Goal: Task Accomplishment & Management: Understand process/instructions

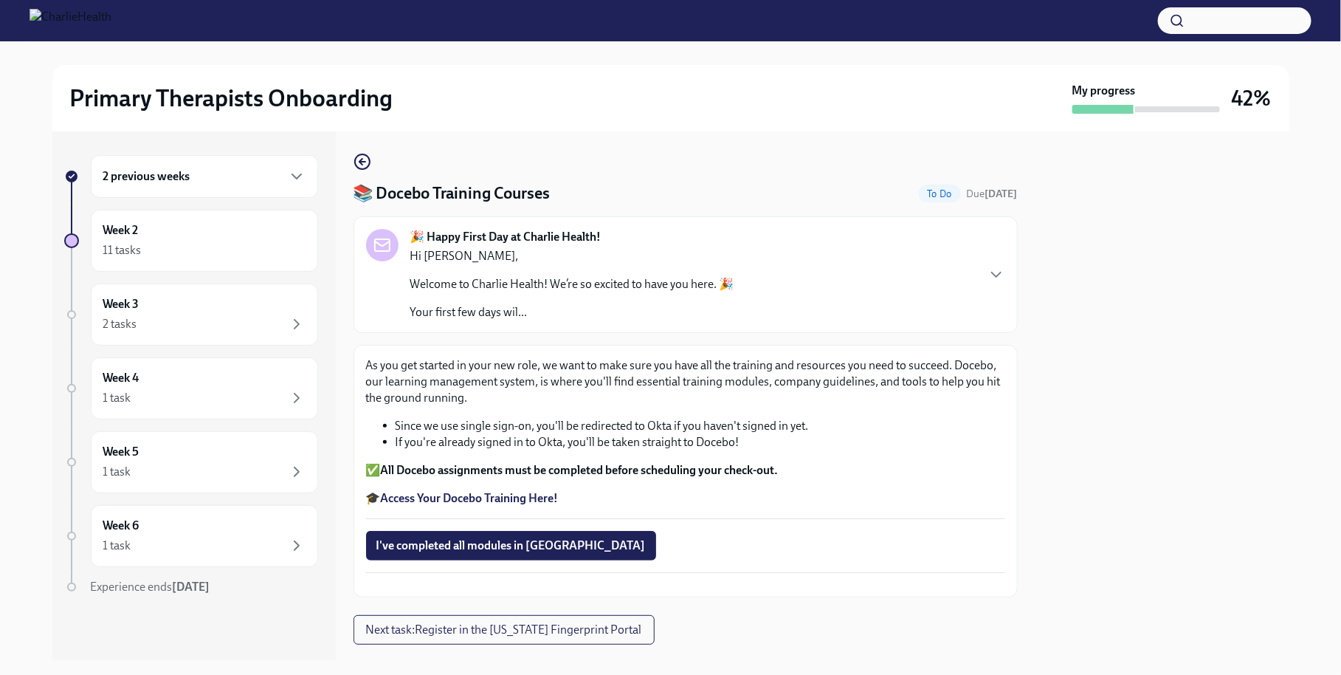
scroll to position [4, 0]
click at [359, 170] on div "📚 Docebo Training Courses To Do Due [DATE] 🎉 Happy First Day at Charlie Health!…" at bounding box center [686, 373] width 664 height 444
click at [359, 168] on circle "button" at bounding box center [362, 160] width 15 height 15
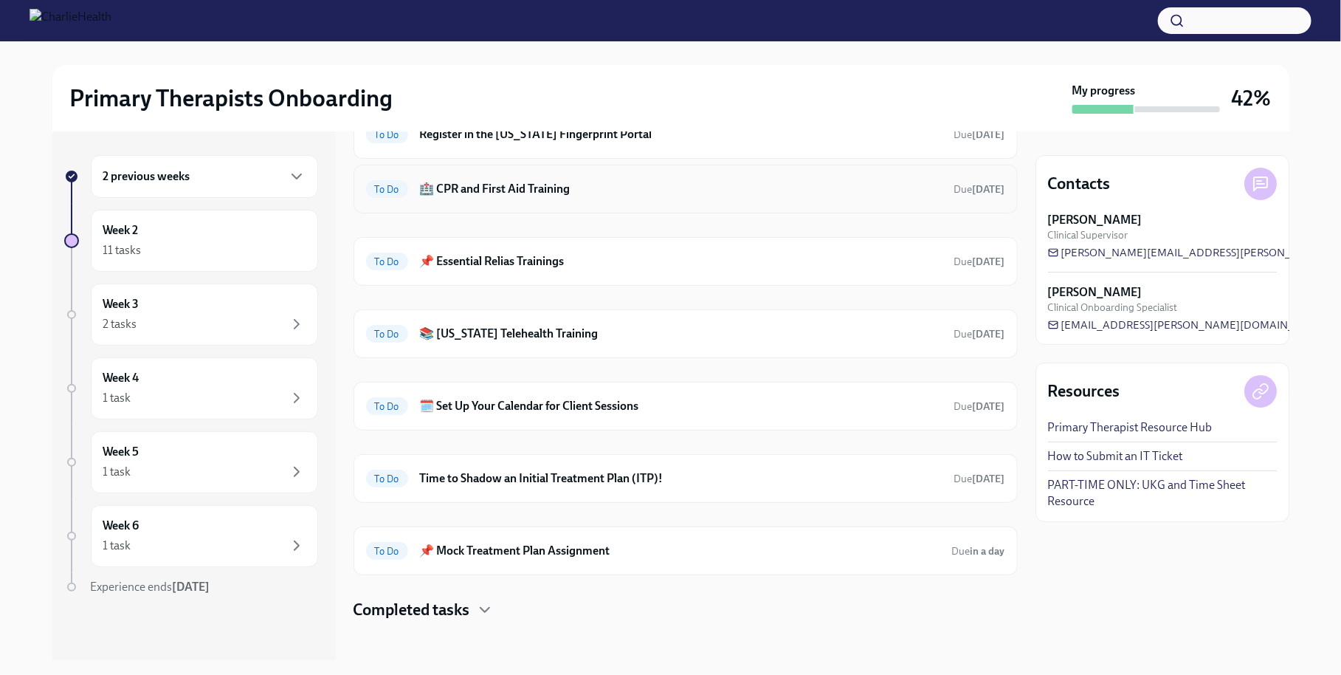
scroll to position [165, 0]
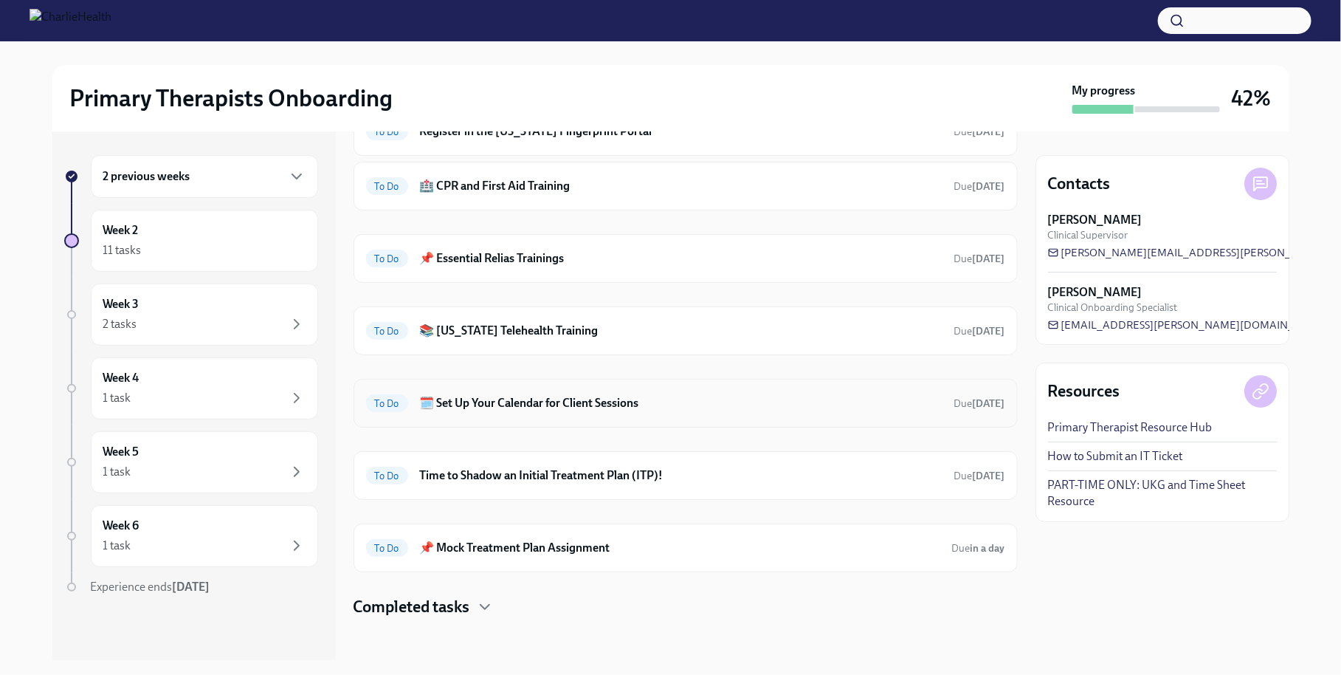
click at [567, 391] on div "To Do 🗓️ Set Up Your Calendar for Client Sessions Due [DATE]" at bounding box center [685, 403] width 639 height 24
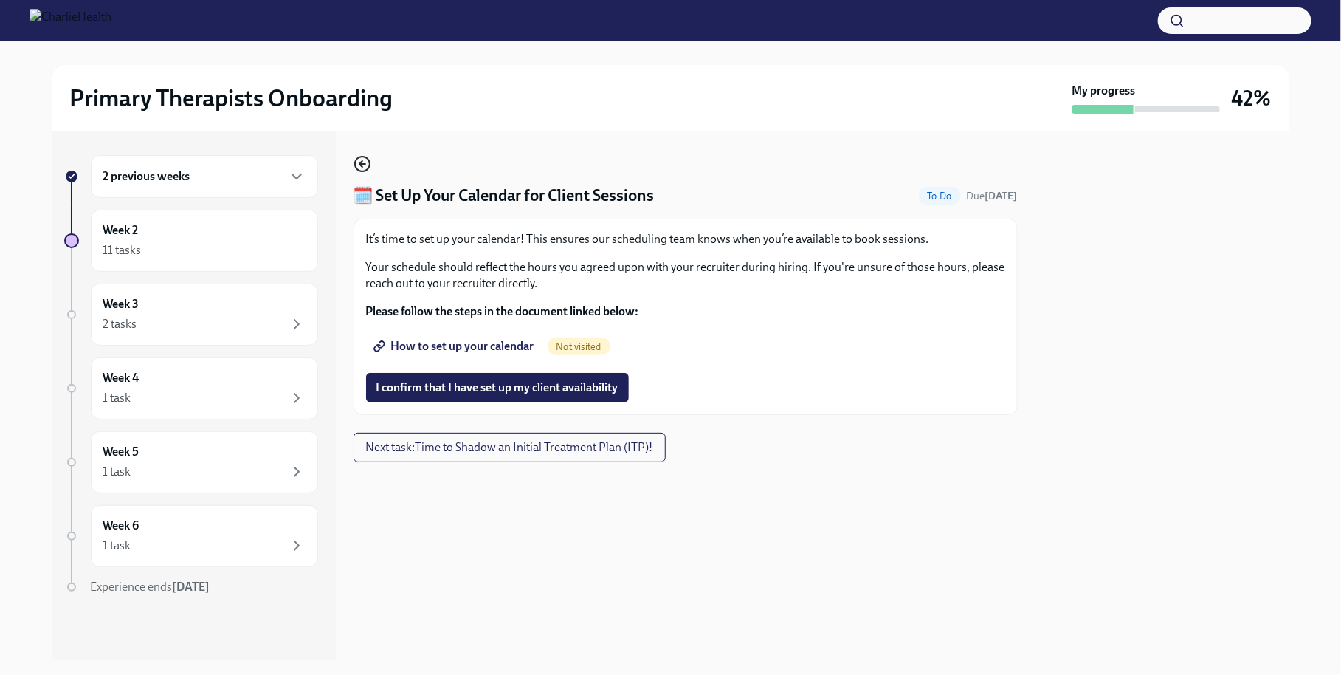
click at [356, 159] on circle "button" at bounding box center [362, 163] width 15 height 15
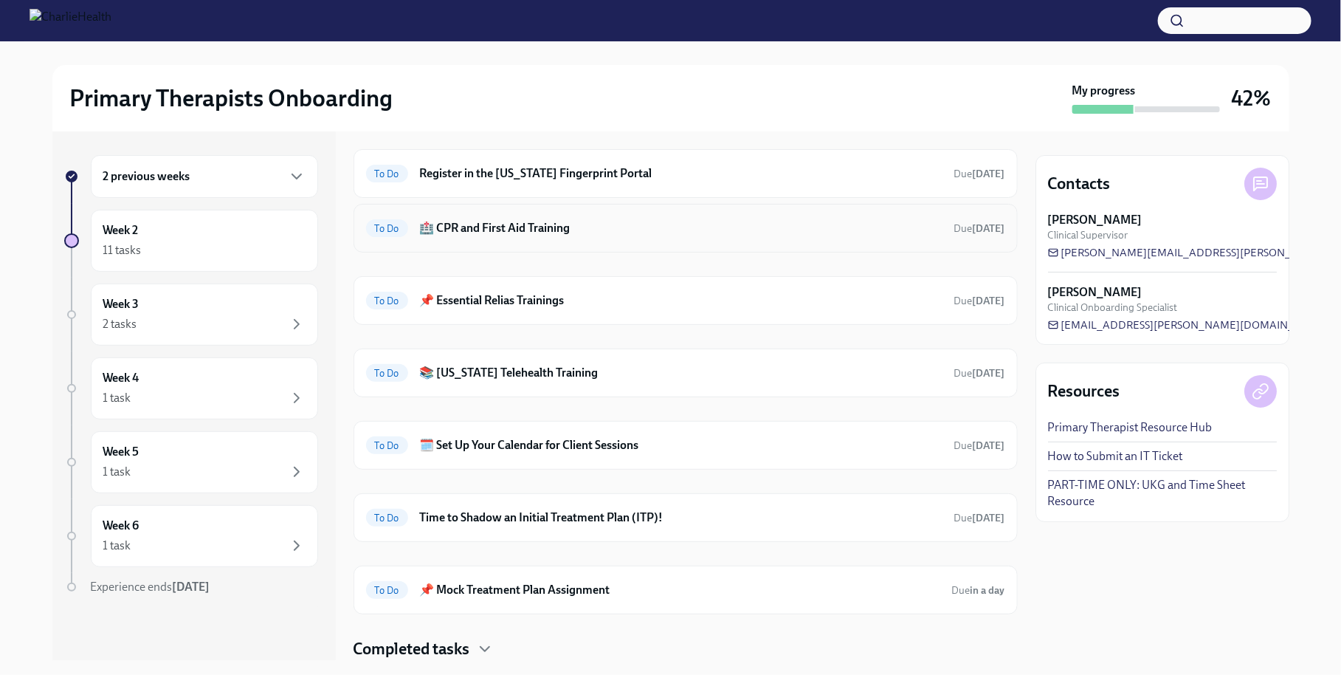
scroll to position [165, 0]
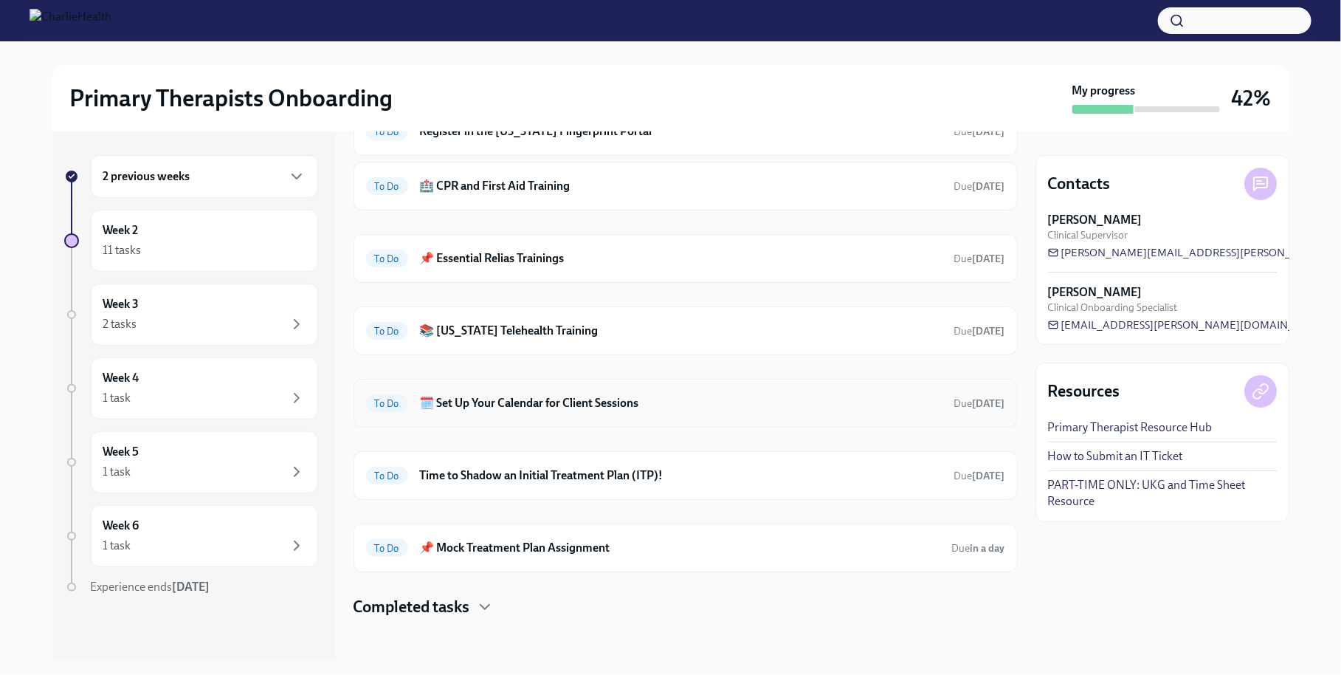
click at [574, 412] on div "To Do 🗓️ Set Up Your Calendar for Client Sessions Due [DATE]" at bounding box center [686, 403] width 664 height 49
click at [573, 407] on div "To Do 🗓️ Set Up Your Calendar for Client Sessions Due [DATE]" at bounding box center [685, 403] width 639 height 24
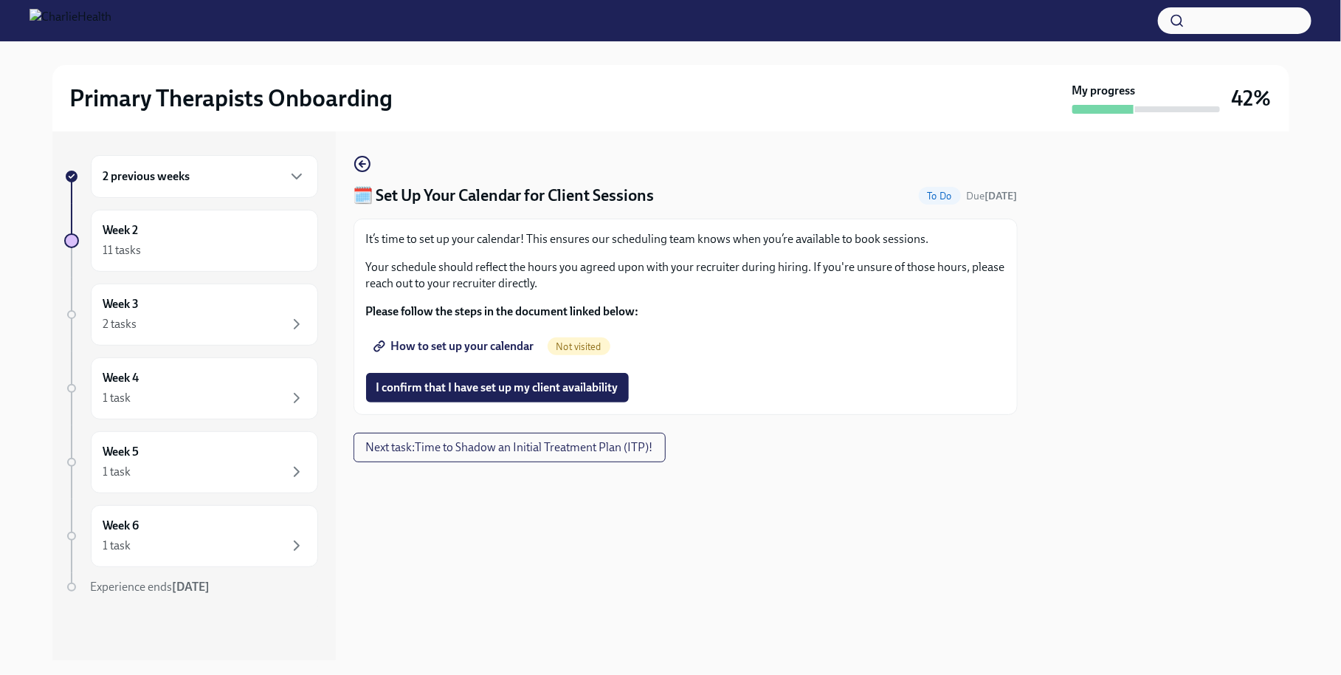
click at [501, 348] on span "How to set up your calendar" at bounding box center [455, 346] width 158 height 15
click at [1102, 385] on div at bounding box center [1162, 395] width 254 height 528
click at [190, 528] on div "Week 6 1 task" at bounding box center [204, 535] width 202 height 37
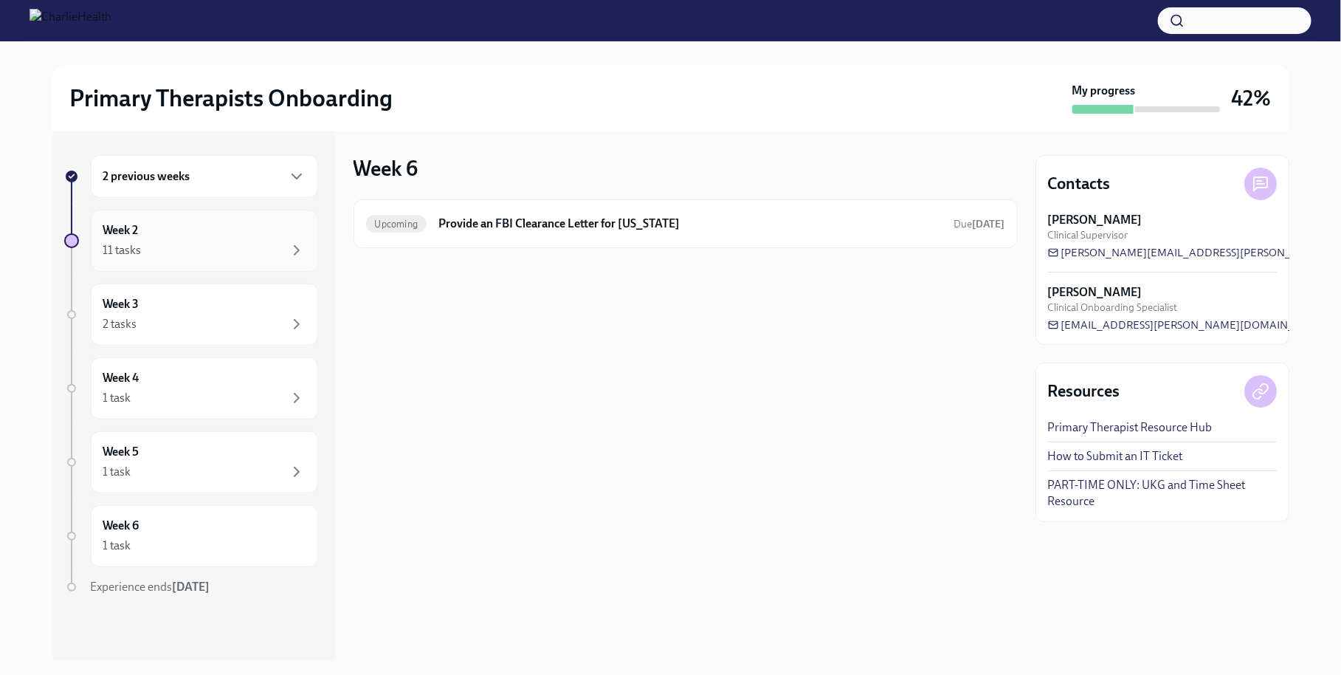
click at [233, 262] on div "Week 2 11 tasks" at bounding box center [204, 241] width 227 height 62
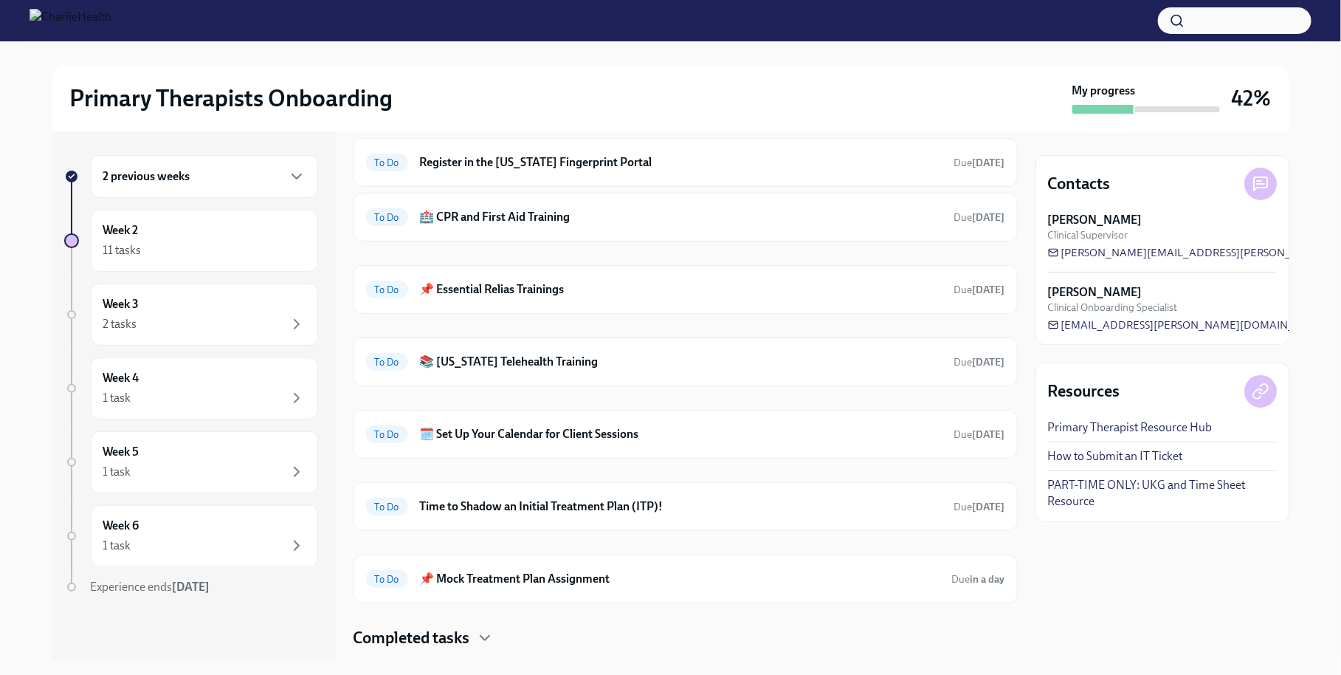
scroll to position [165, 0]
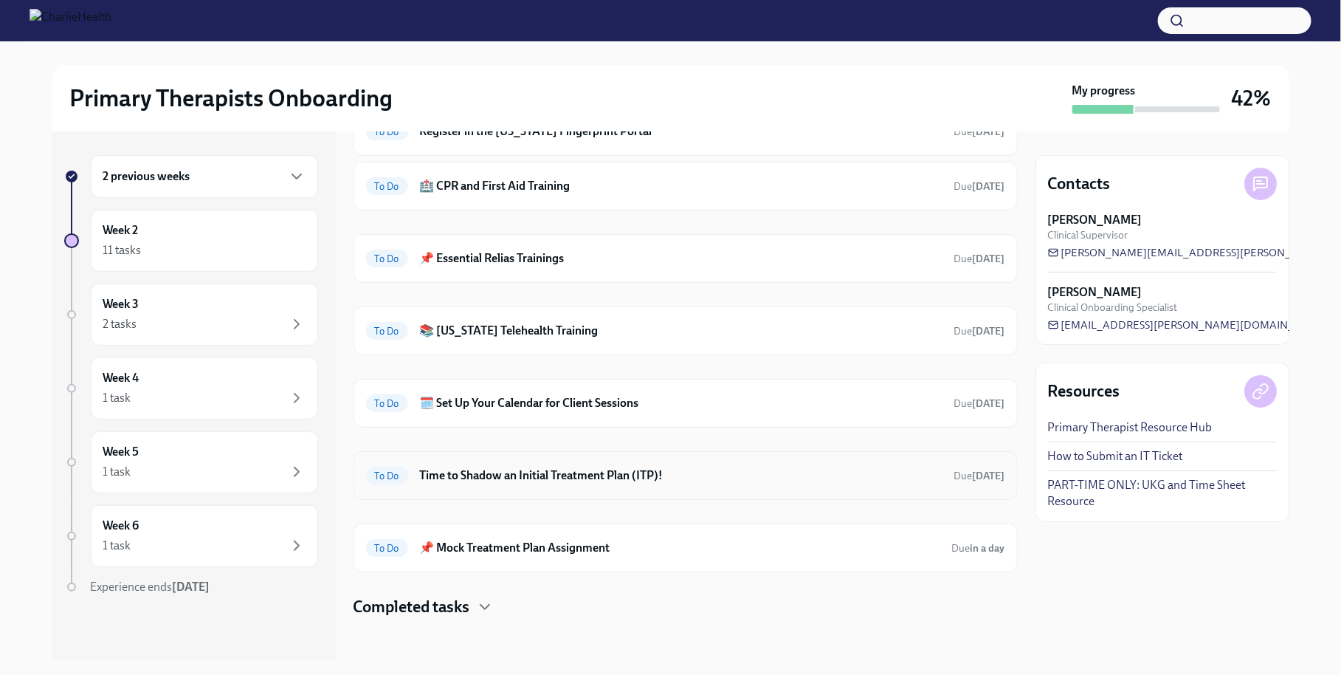
click at [542, 478] on h6 "Time to Shadow an Initial Treatment Plan (ITP)!" at bounding box center [681, 475] width 523 height 16
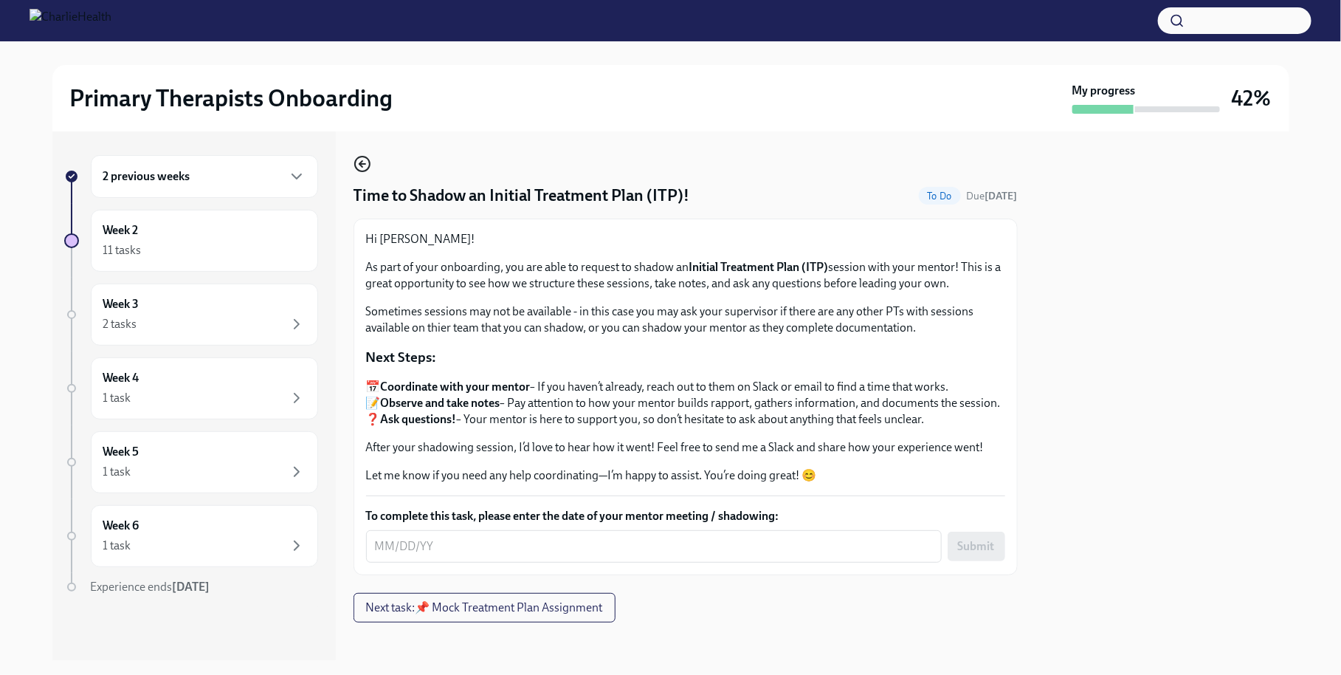
click at [356, 165] on icon "button" at bounding box center [363, 164] width 18 height 18
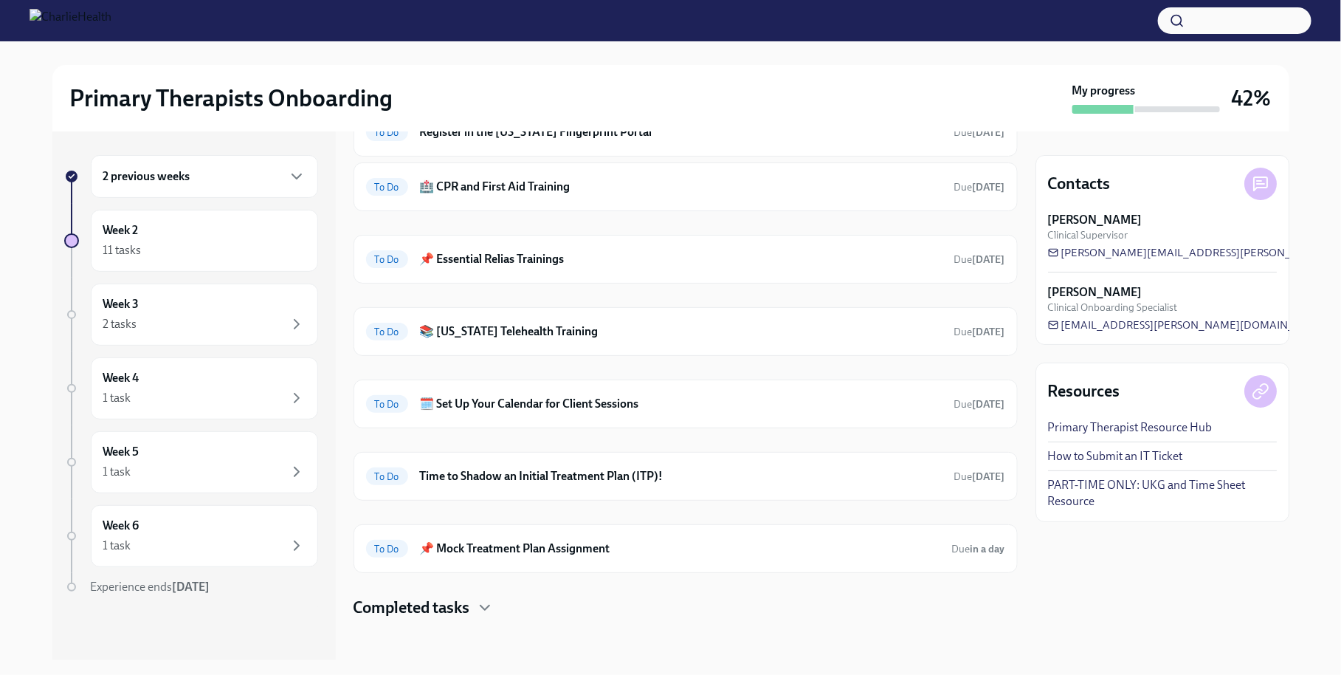
scroll to position [165, 0]
click at [621, 391] on div "To Do 🗓️ Set Up Your Calendar for Client Sessions Due [DATE]" at bounding box center [685, 403] width 639 height 24
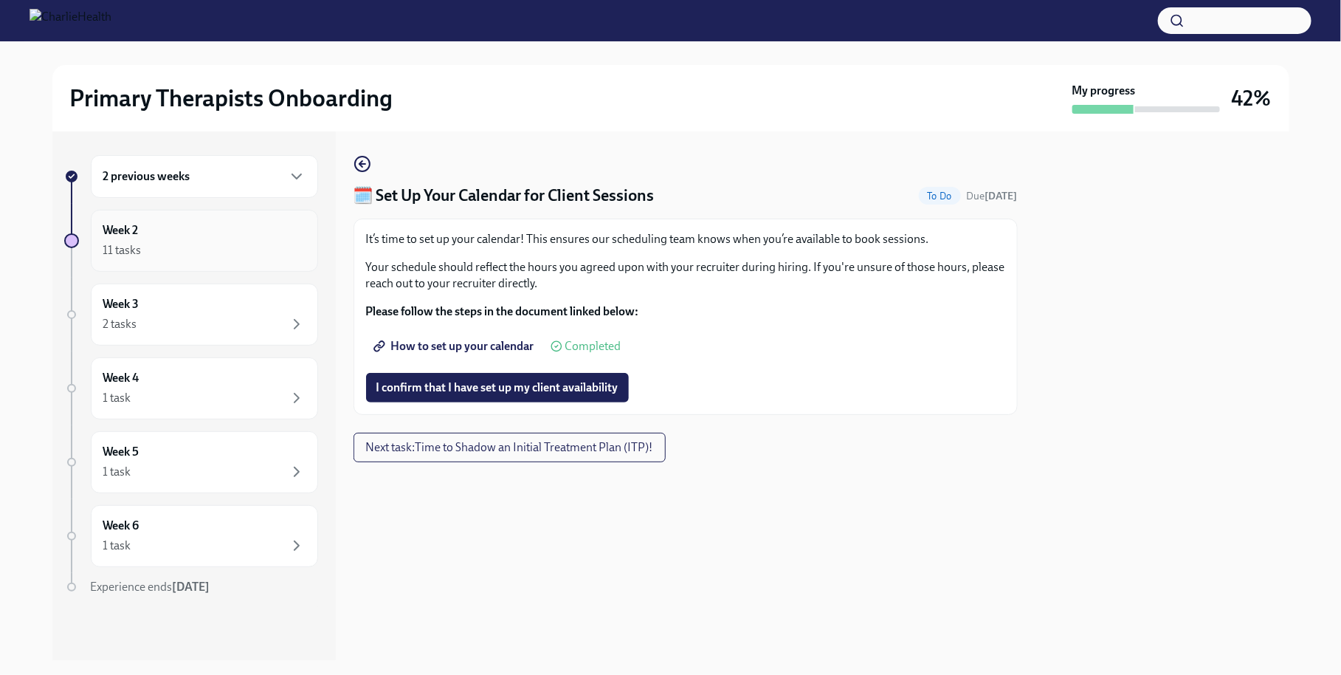
click at [183, 244] on div "11 tasks" at bounding box center [204, 250] width 202 height 18
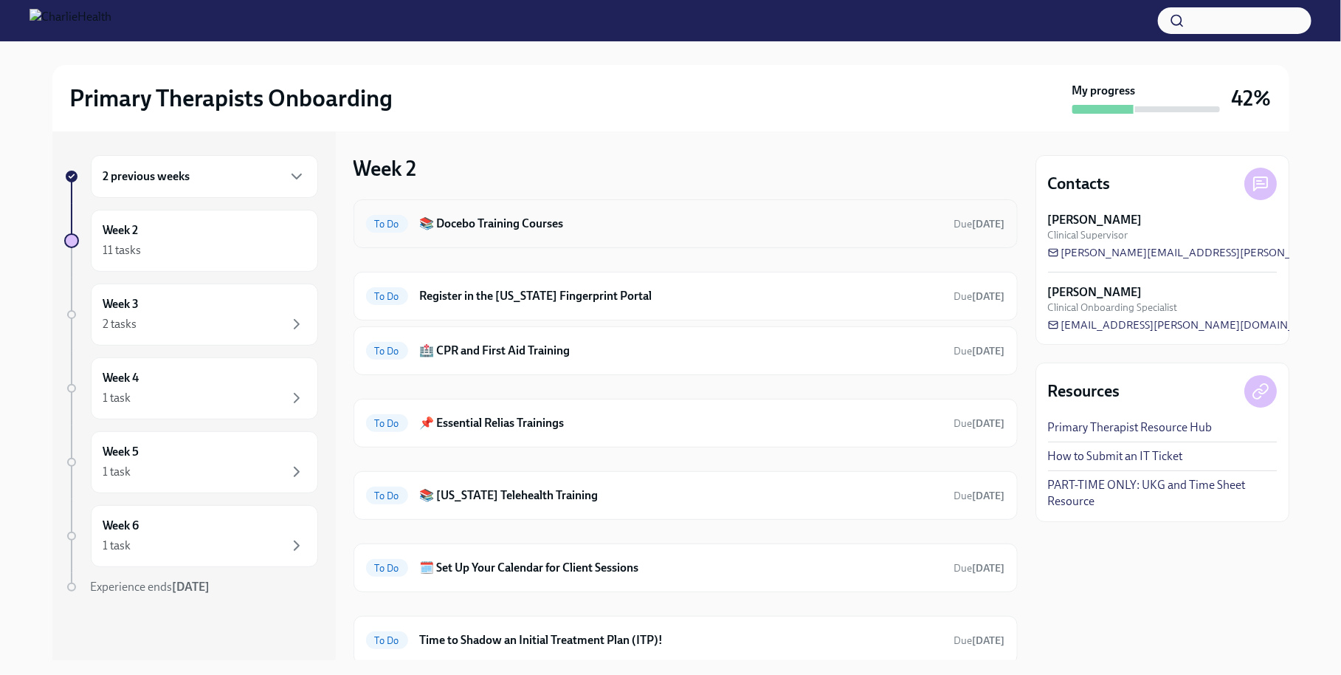
click at [521, 212] on div "To Do 📚 Docebo Training Courses Due [DATE]" at bounding box center [685, 224] width 639 height 24
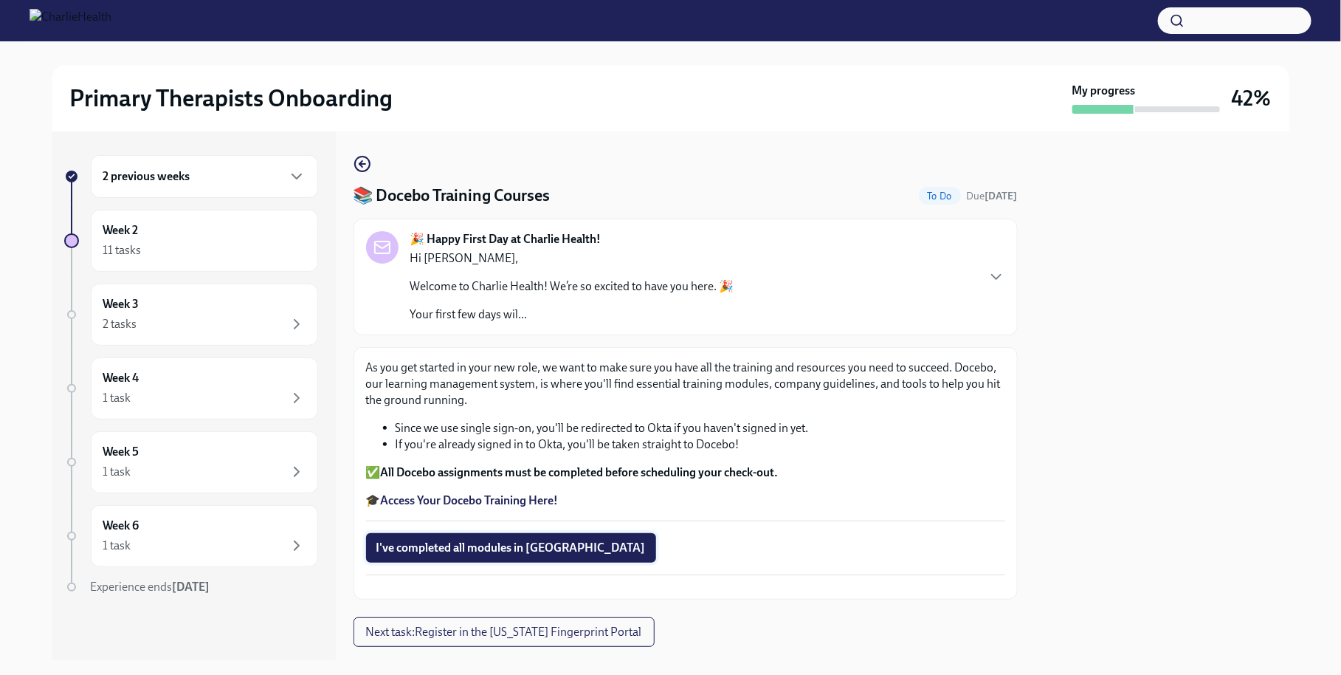
click at [491, 543] on span "I've completed all modules in [GEOGRAPHIC_DATA]" at bounding box center [510, 547] width 269 height 15
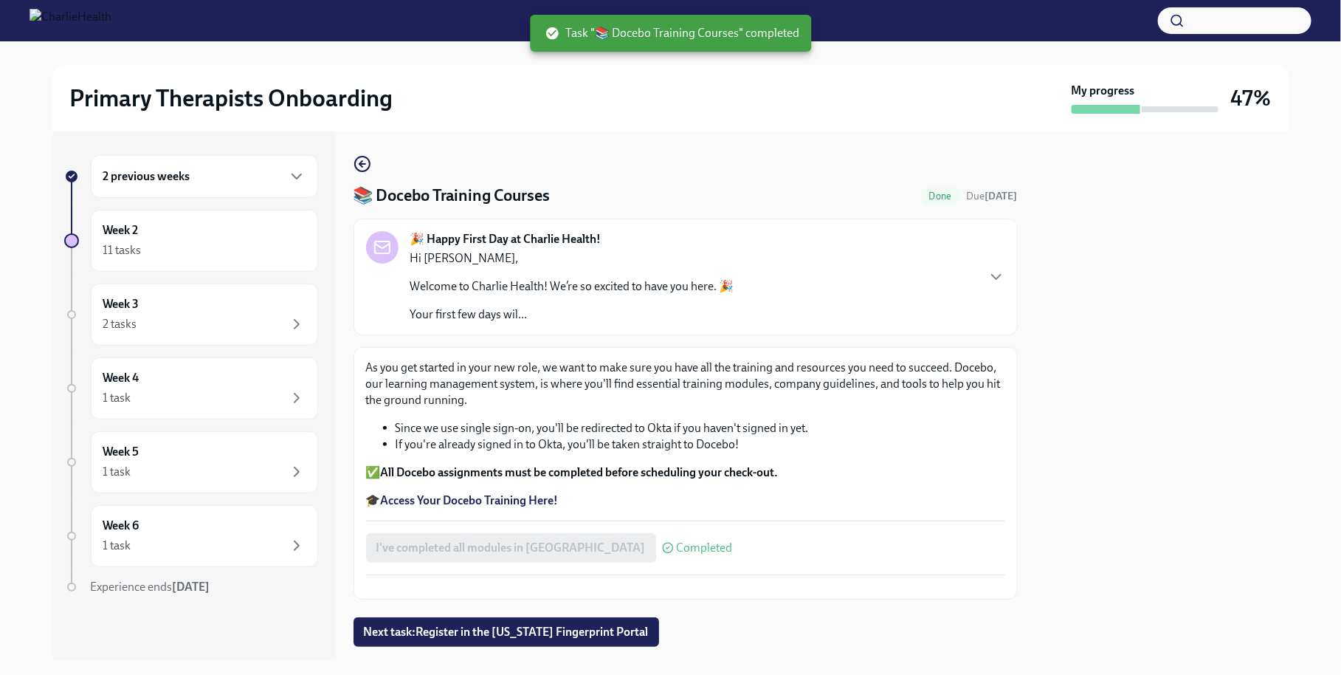
drag, startPoint x: 617, startPoint y: 412, endPoint x: 519, endPoint y: 412, distance: 98.2
click at [618, 412] on div "As you get started in your new role, we want to make sure you have all the trai…" at bounding box center [685, 433] width 639 height 149
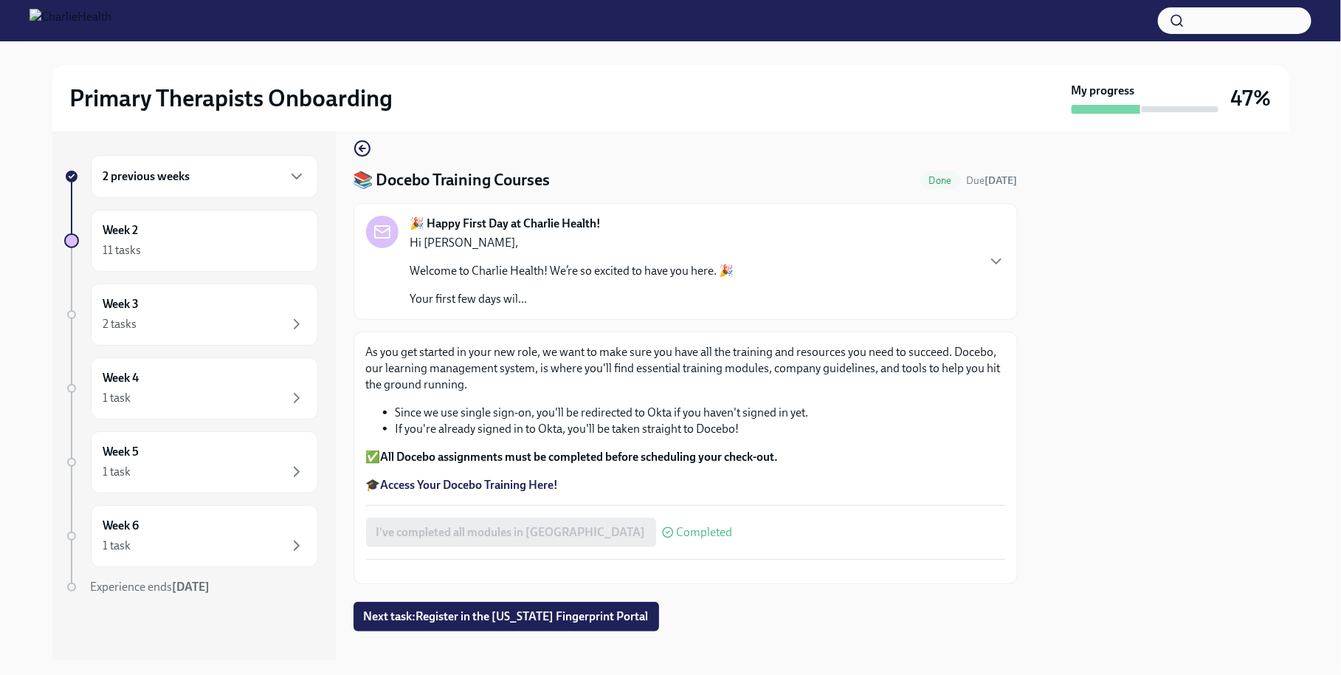
scroll to position [15, 0]
click at [366, 151] on icon "button" at bounding box center [363, 148] width 18 height 18
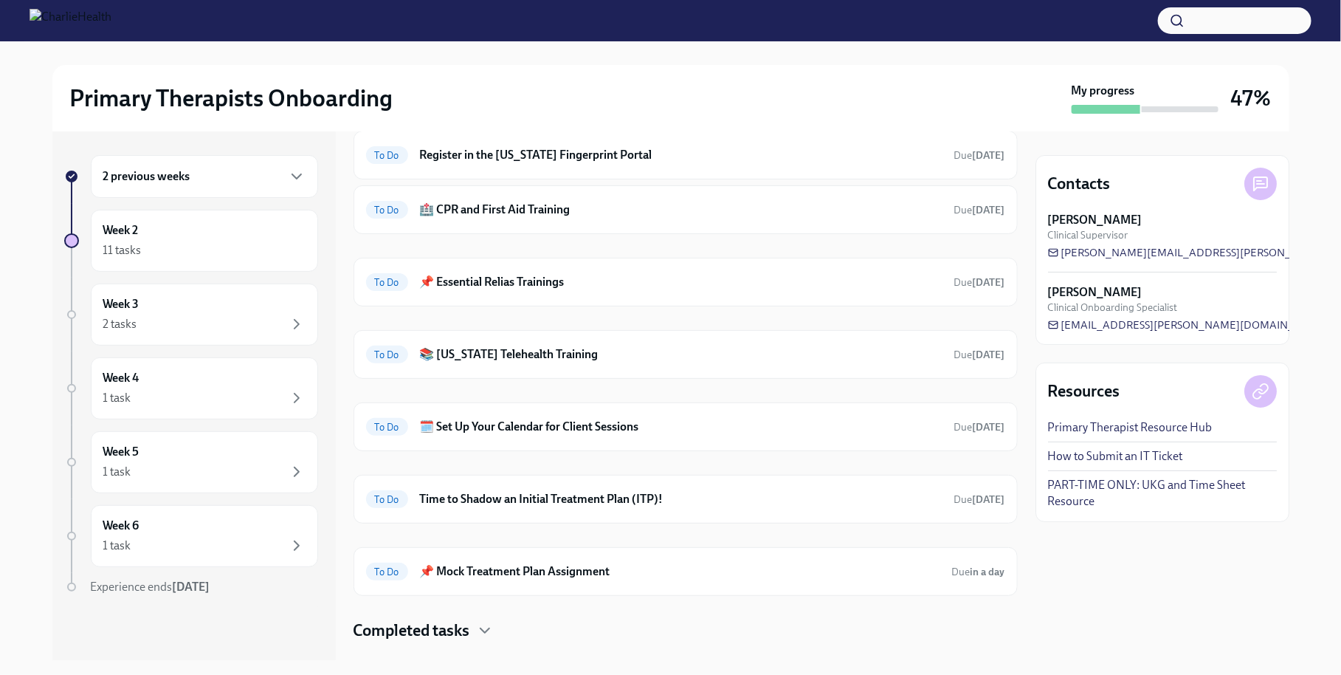
scroll to position [68, 0]
click at [695, 416] on div "To Do 🗓️ Set Up Your Calendar for Client Sessions Due [DATE]" at bounding box center [685, 428] width 639 height 24
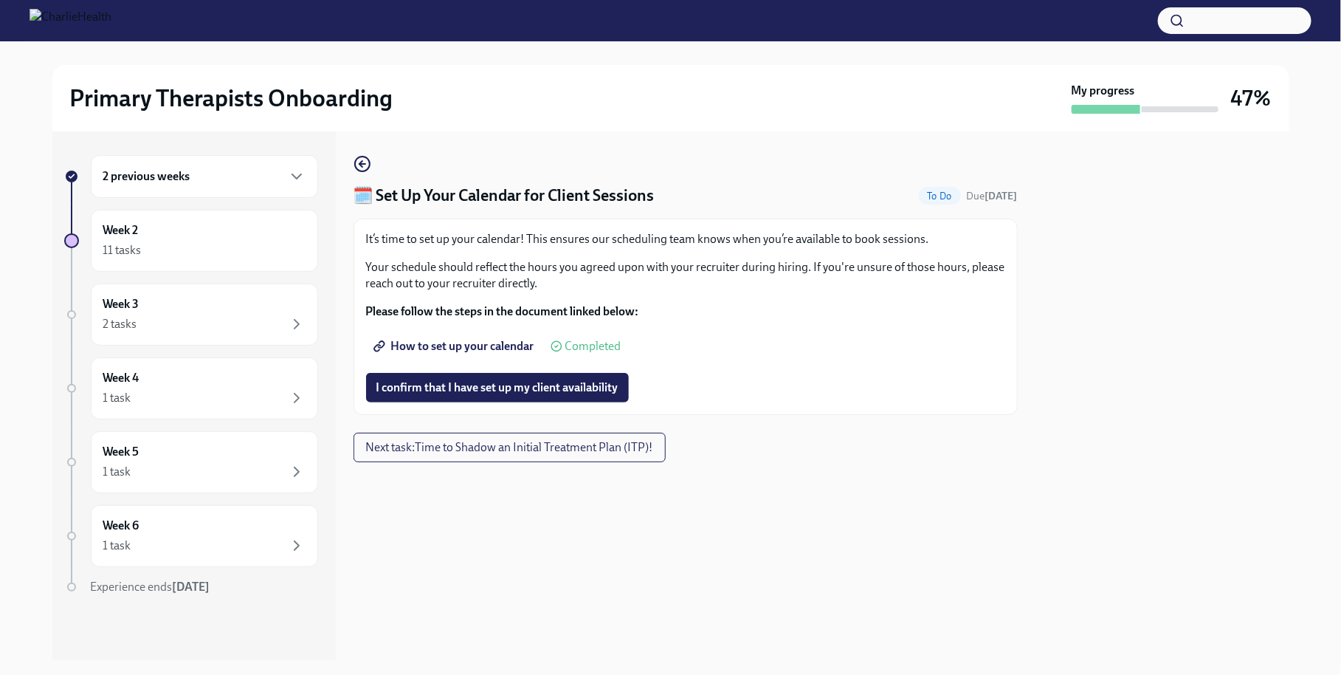
click at [509, 347] on span "How to set up your calendar" at bounding box center [455, 346] width 158 height 15
